Goal: Browse casually

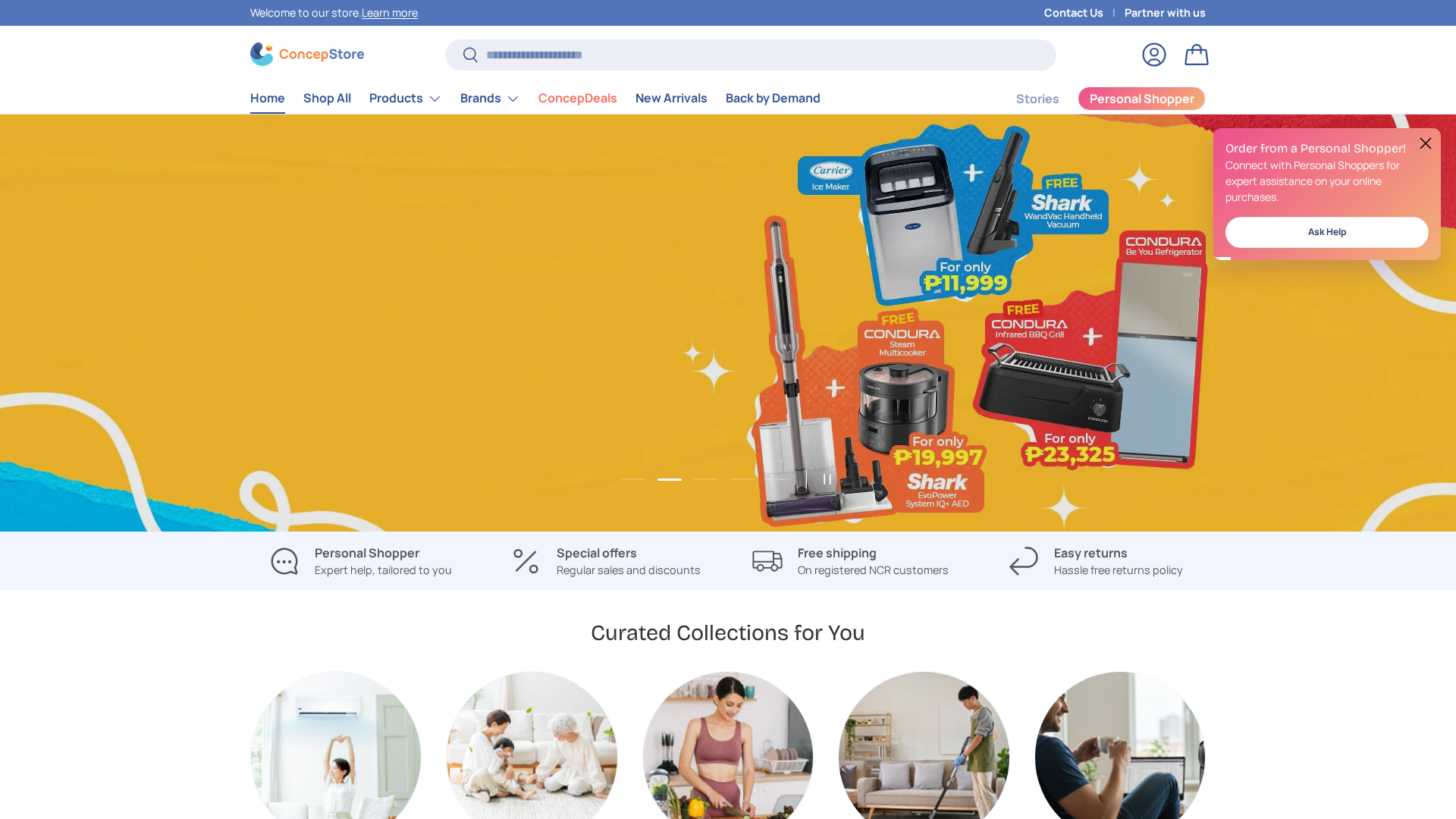
scroll to position [0, 2912]
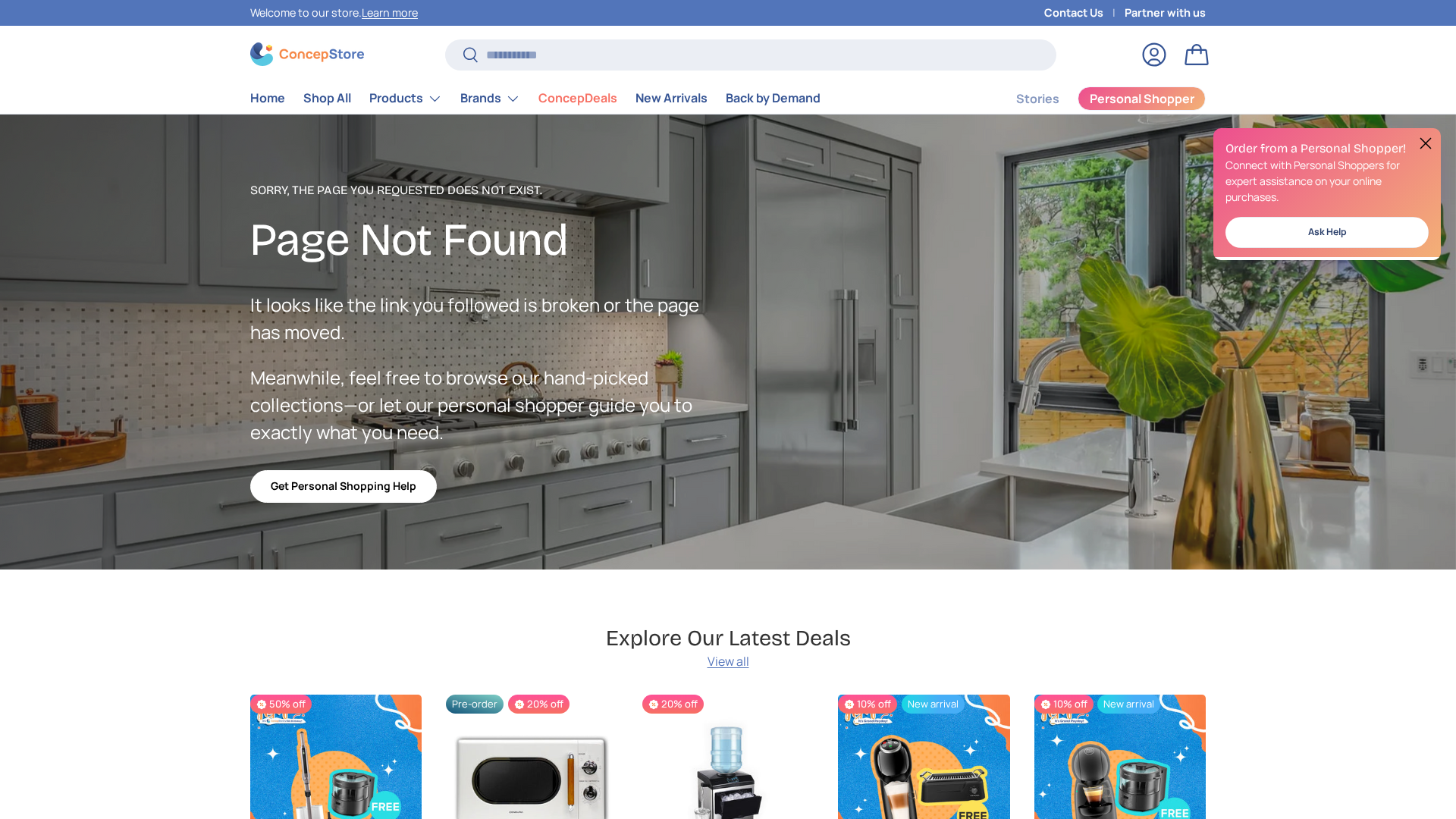
scroll to position [2707, 6199]
